Goal: Find specific page/section

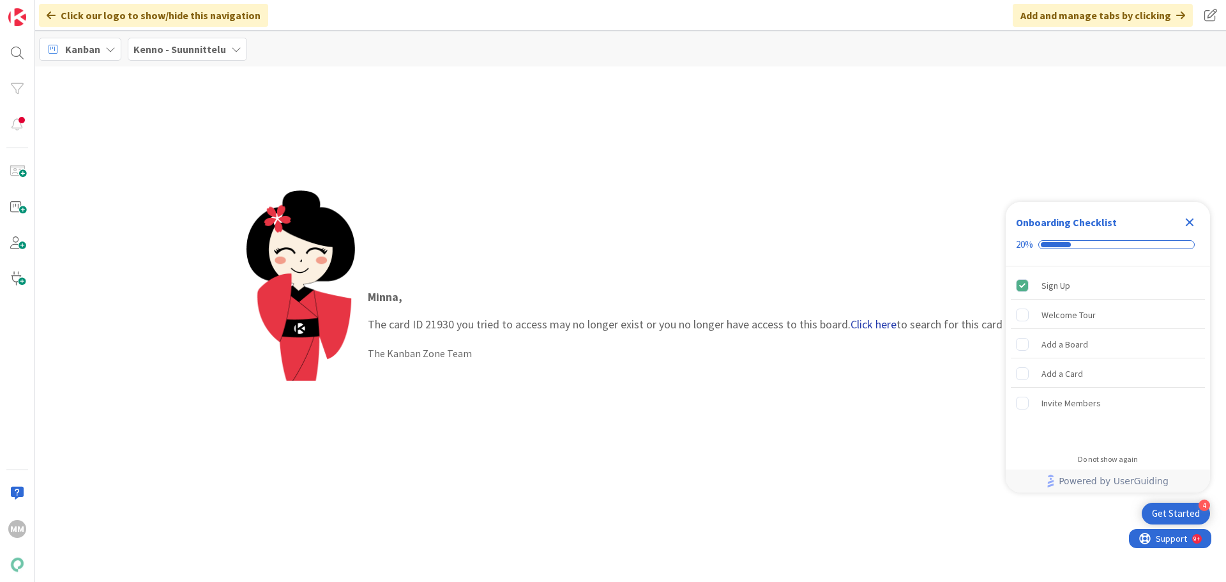
click at [872, 326] on link "Click here" at bounding box center [874, 324] width 46 height 15
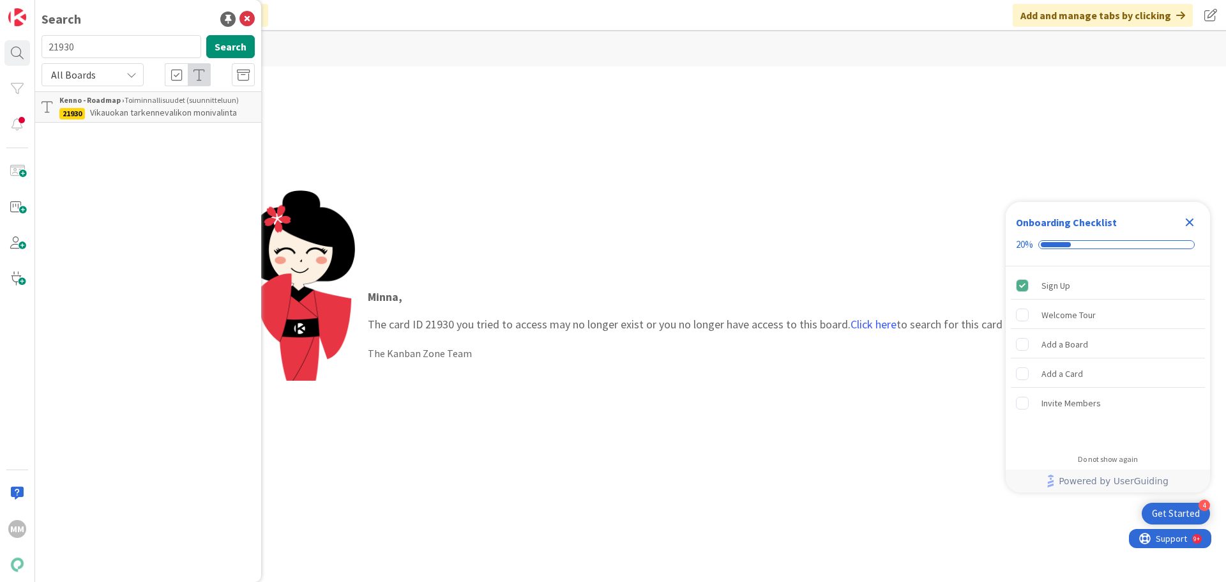
click at [162, 99] on div "Kenno - Roadmap › Toiminnallisuudet (suunnitteluun)" at bounding box center [156, 100] width 195 height 11
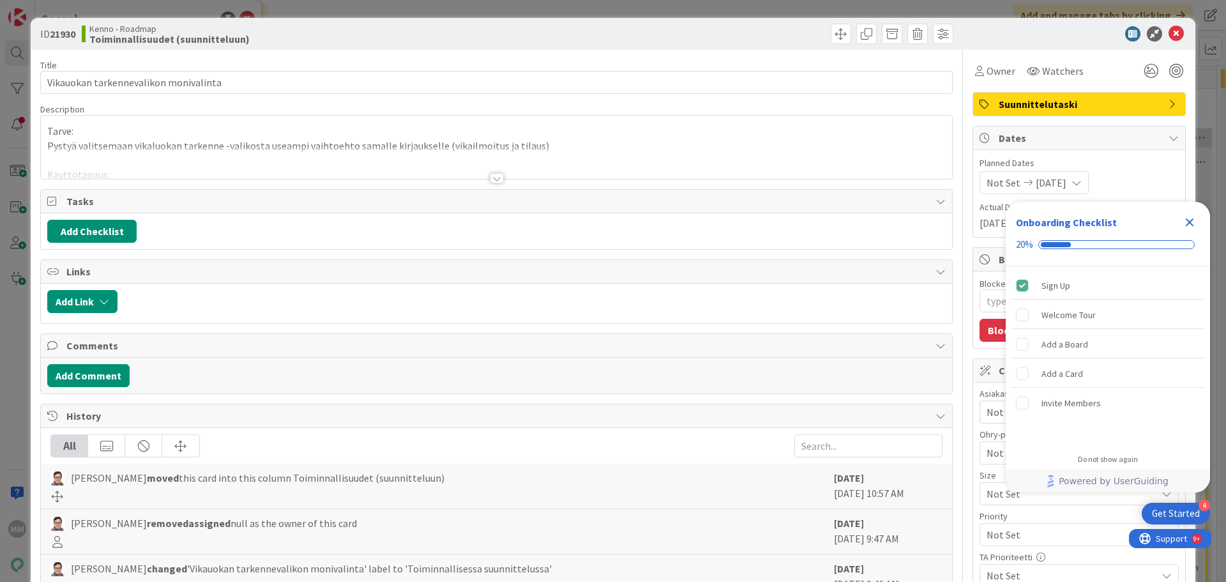
type textarea "x"
click at [1185, 218] on icon "Close Checklist" at bounding box center [1189, 222] width 15 height 15
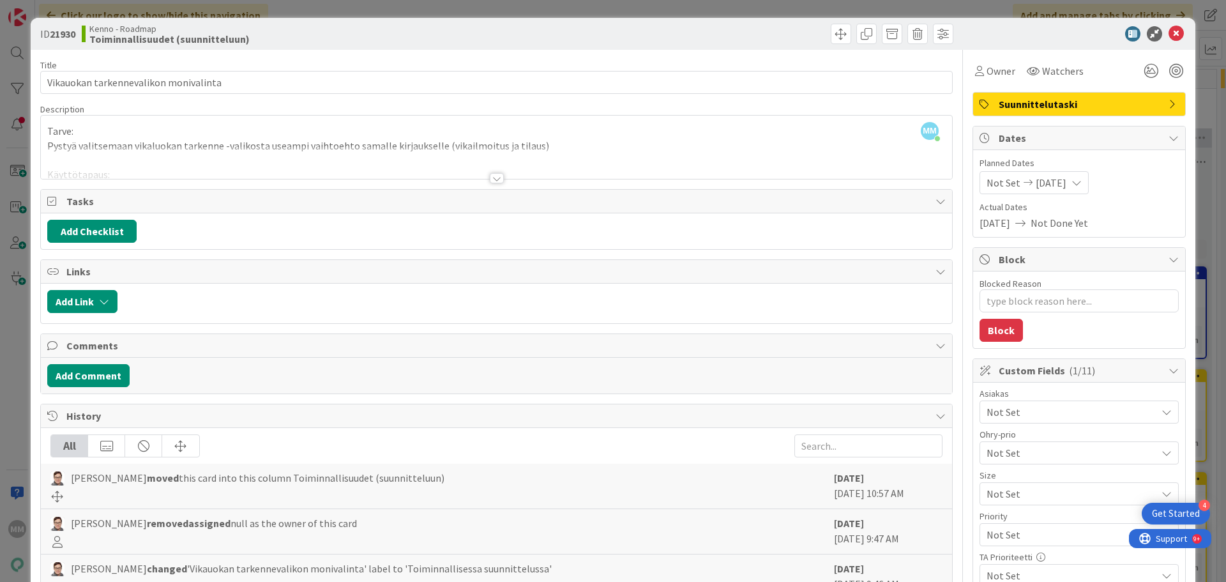
click at [490, 179] on div at bounding box center [497, 178] width 14 height 10
